Goal: Navigation & Orientation: Find specific page/section

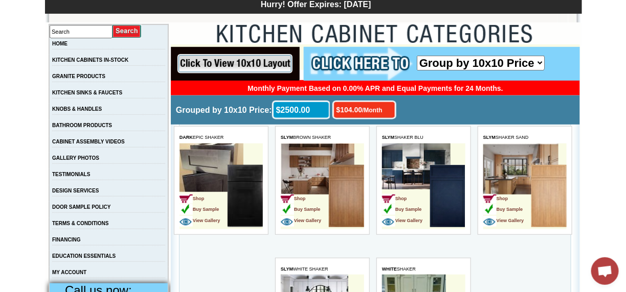
scroll to position [177, 0]
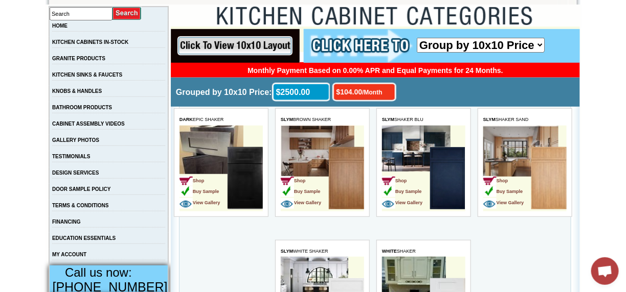
scroll to position [186, 0]
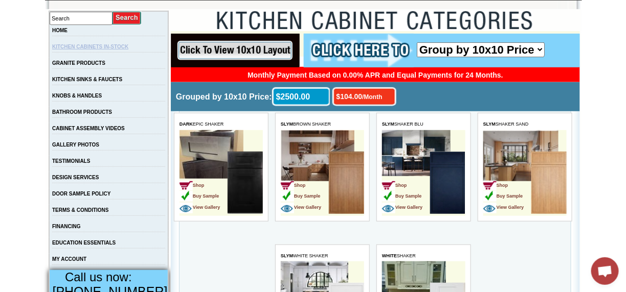
click at [91, 46] on link "KITCHEN CABINETS IN-STOCK" at bounding box center [90, 47] width 76 height 6
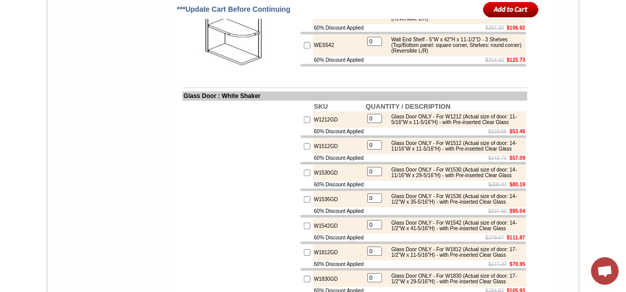
scroll to position [1962, 0]
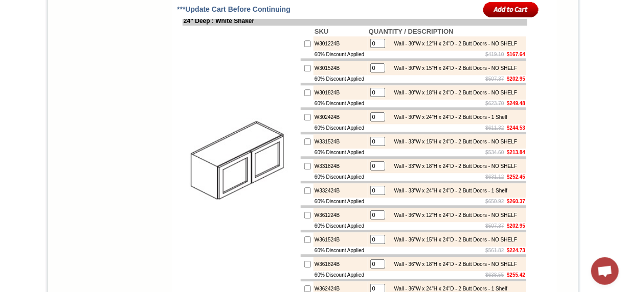
click at [564, 187] on td "Select Cabinet Style" at bounding box center [374, 274] width 405 height 4081
click at [90, 128] on td "Search HOME KITCHEN CABINETS IN-STOCK GRANITE PRODUCTS KITCHEN SINKS & FAUCETS …" at bounding box center [110, 274] width 123 height 4081
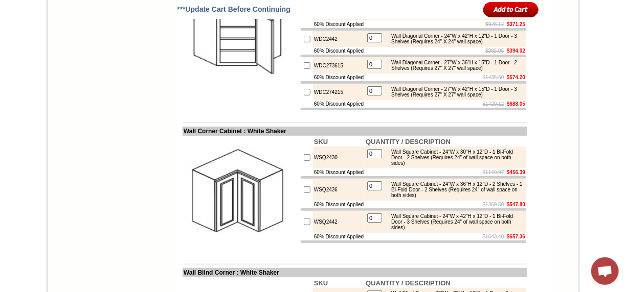
scroll to position [2499, 0]
